Goal: Check status: Check status

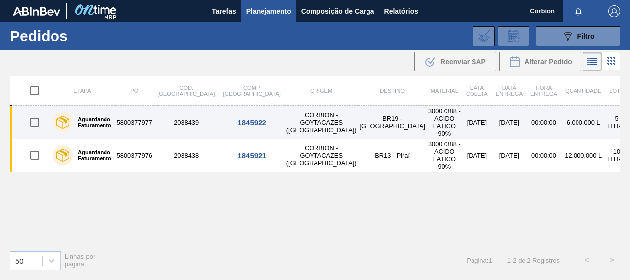
click at [89, 116] on label "Aguardando Faturamento" at bounding box center [92, 122] width 39 height 12
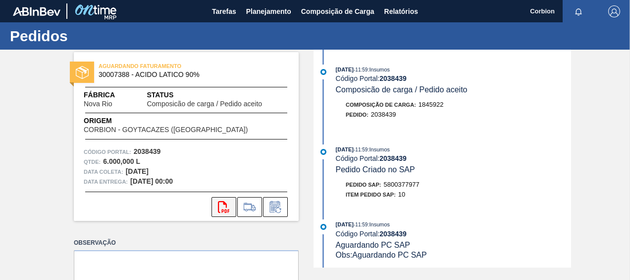
click at [224, 210] on icon at bounding box center [223, 207] width 11 height 12
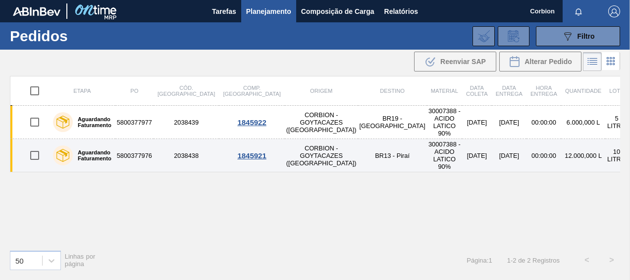
click at [285, 154] on td "CORBION - GOYTACAZES ([GEOGRAPHIC_DATA])" at bounding box center [321, 155] width 73 height 33
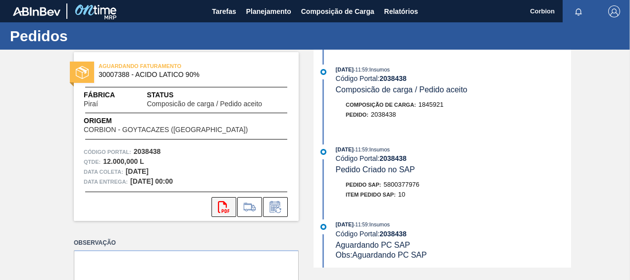
click at [226, 207] on icon "svg{fill:#ff0000}" at bounding box center [224, 207] width 12 height 12
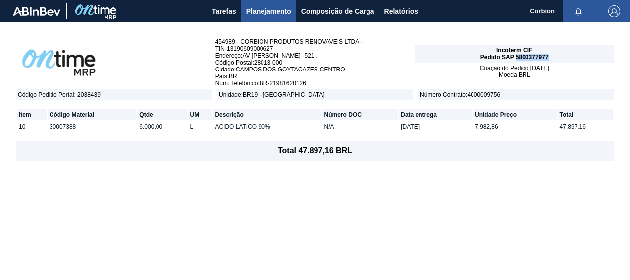
drag, startPoint x: 557, startPoint y: 56, endPoint x: 516, endPoint y: 57, distance: 41.1
click at [516, 57] on div "Incoterm CIF Pedido SAP 5800377977" at bounding box center [515, 54] width 200 height 18
copy span "5800377977"
click at [416, 180] on div "454989 - CORBION PRODUTOS RENOVAVEIS LTDA-- TIN - 13190609000627 Endereço : AV …" at bounding box center [315, 150] width 630 height 257
drag, startPoint x: 550, startPoint y: 56, endPoint x: 516, endPoint y: 57, distance: 34.2
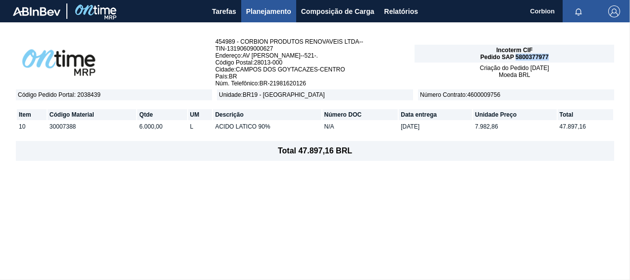
click at [516, 57] on div "Incoterm CIF Pedido SAP 5800377977" at bounding box center [515, 54] width 200 height 18
copy span "5800377977"
click at [433, 114] on th "Data entrega" at bounding box center [435, 114] width 73 height 11
drag, startPoint x: 552, startPoint y: 58, endPoint x: 517, endPoint y: 60, distance: 34.8
click at [517, 60] on div "Incoterm CIF Pedido SAP 5800377976" at bounding box center [515, 54] width 200 height 18
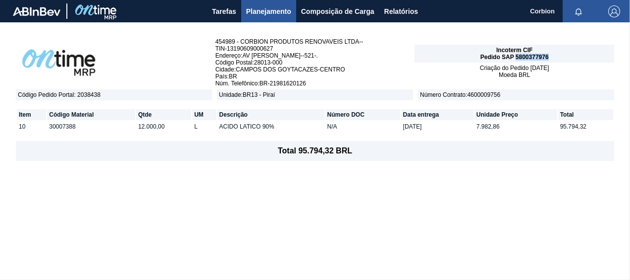
copy span "5800377976"
click at [353, 208] on div "454989 - CORBION PRODUTOS RENOVAVEIS LTDA-- TIN - 13190609000627 Endereço : AV …" at bounding box center [315, 150] width 630 height 257
drag, startPoint x: 552, startPoint y: 56, endPoint x: 515, endPoint y: 56, distance: 36.7
click at [515, 56] on div "Incoterm CIF Pedido SAP 5800377976" at bounding box center [515, 54] width 200 height 18
copy span "5800377976"
